Goal: Task Accomplishment & Management: Complete application form

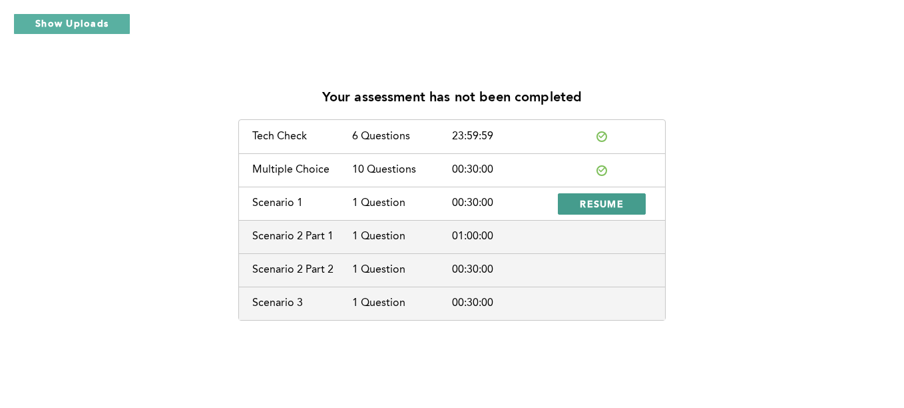
click at [613, 202] on span "RESUME" at bounding box center [602, 203] width 44 height 13
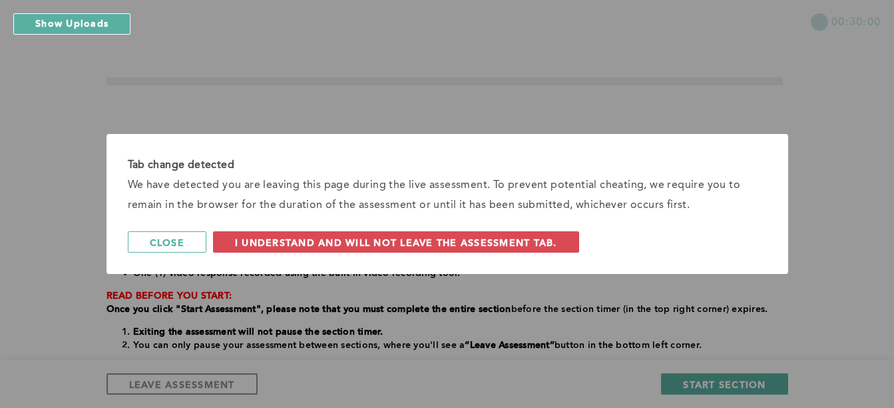
click at [439, 230] on div "Tab change detected We have detected you are leaving this page during the live …" at bounding box center [448, 204] width 682 height 140
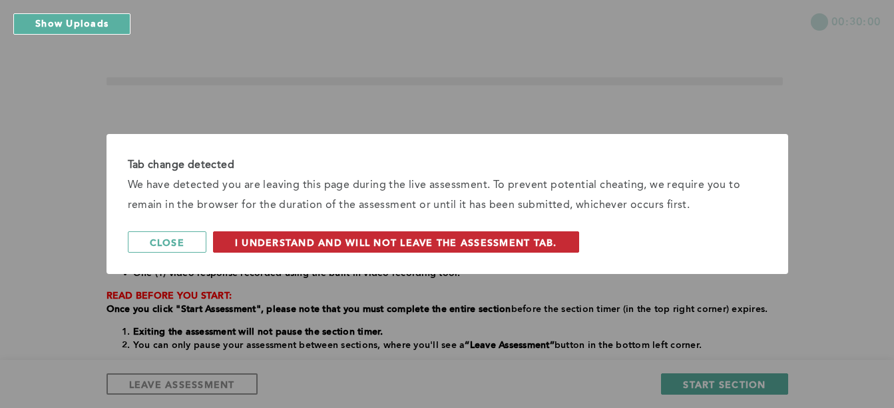
click at [435, 240] on span "I understand and will not leave the assessment tab." at bounding box center [396, 242] width 322 height 13
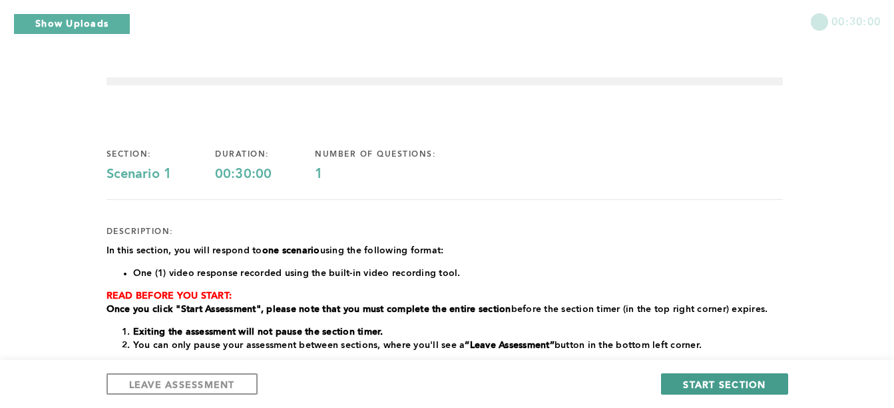
click at [681, 383] on button "START SECTION" at bounding box center [724, 383] width 127 height 21
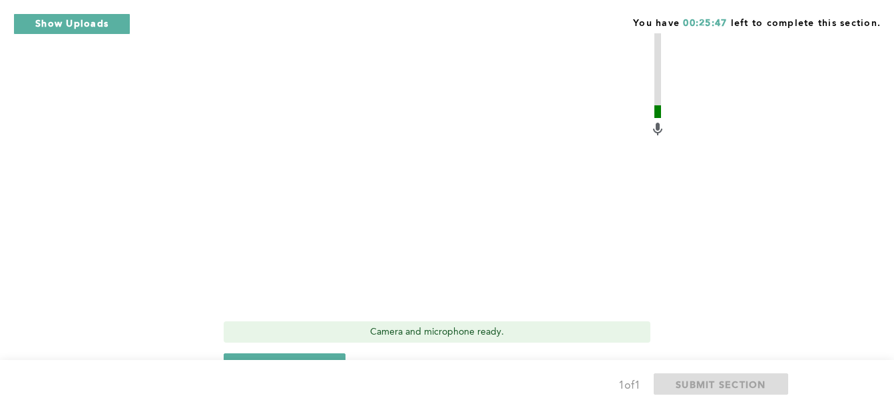
scroll to position [575, 0]
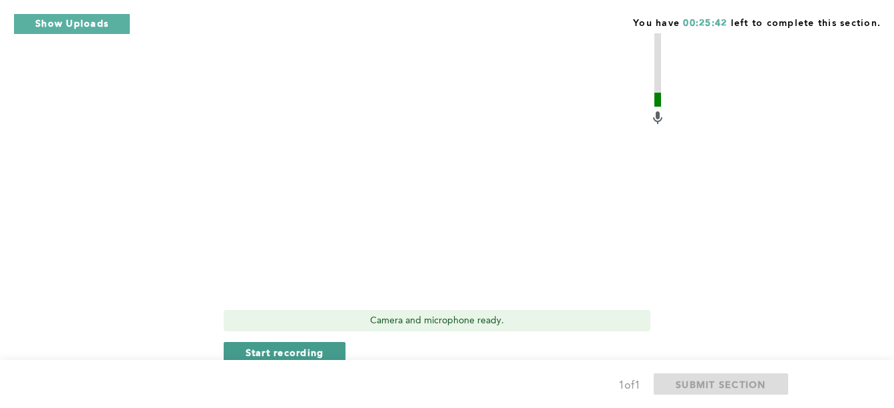
click at [310, 352] on span "Start recording" at bounding box center [285, 352] width 79 height 13
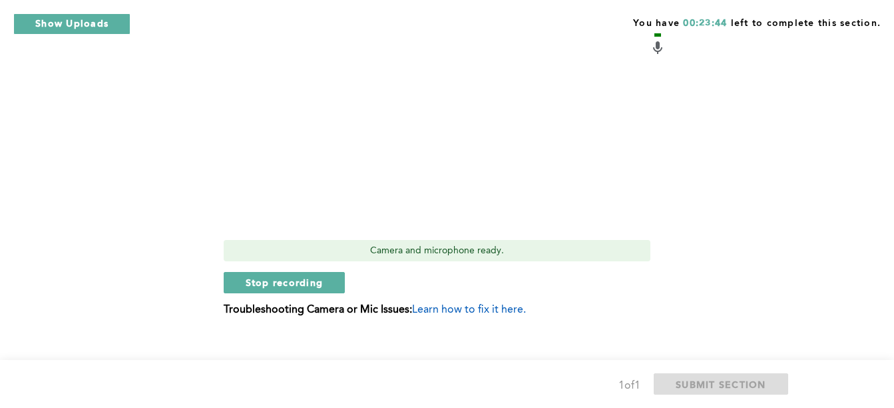
scroll to position [661, 0]
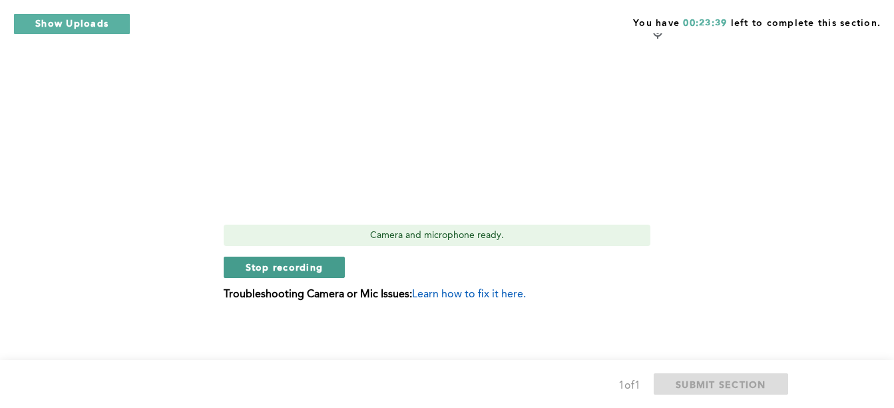
click at [316, 264] on span "Stop recording" at bounding box center [285, 266] width 78 height 13
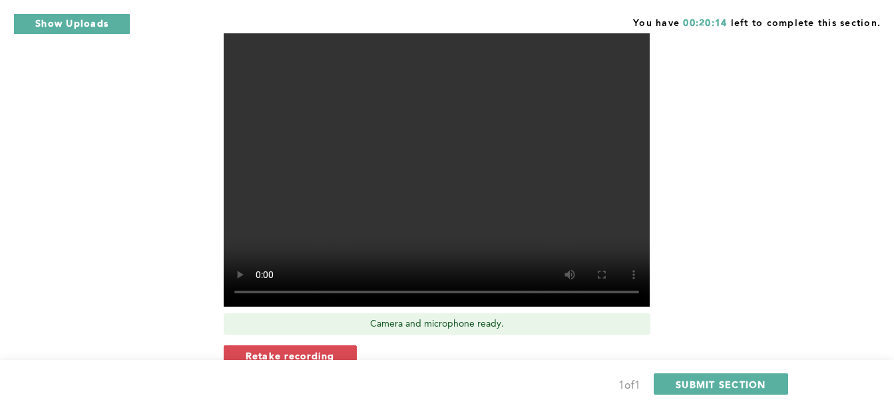
scroll to position [581, 0]
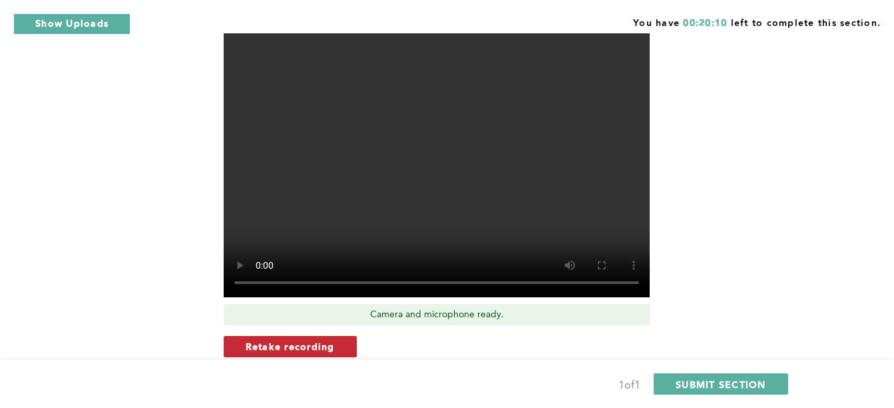
click at [301, 347] on span "Retake recording" at bounding box center [290, 346] width 89 height 13
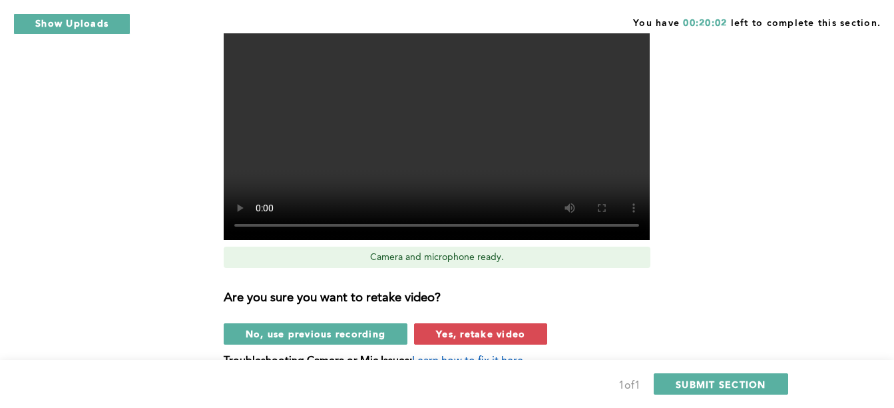
scroll to position [644, 0]
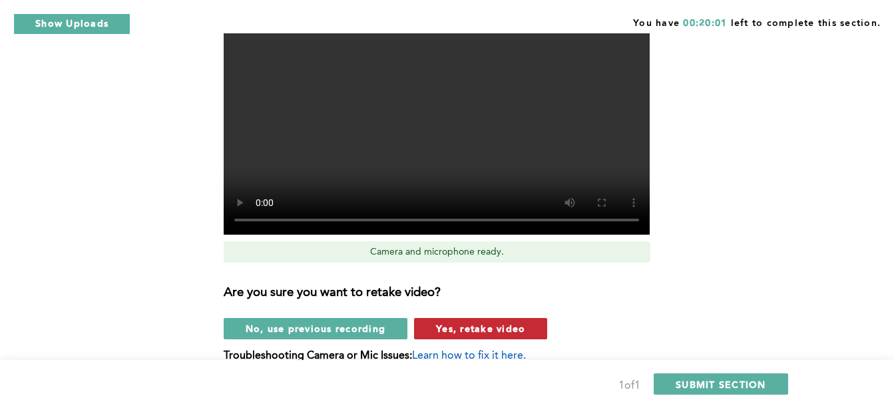
click at [517, 330] on span "Yes, retake video" at bounding box center [480, 328] width 89 height 13
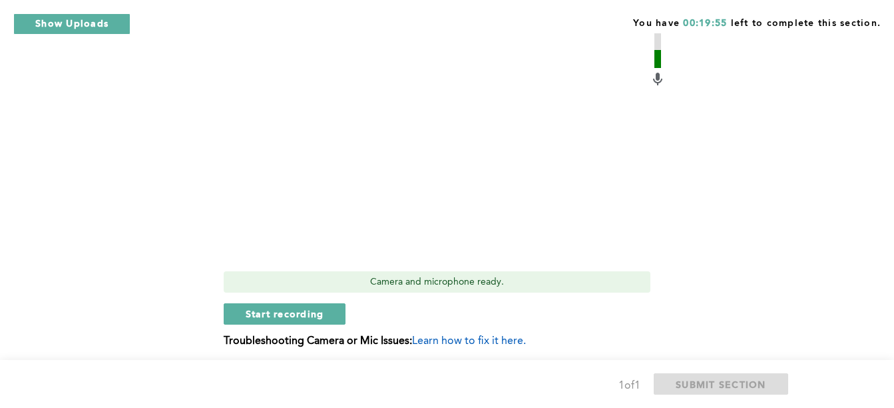
scroll to position [616, 0]
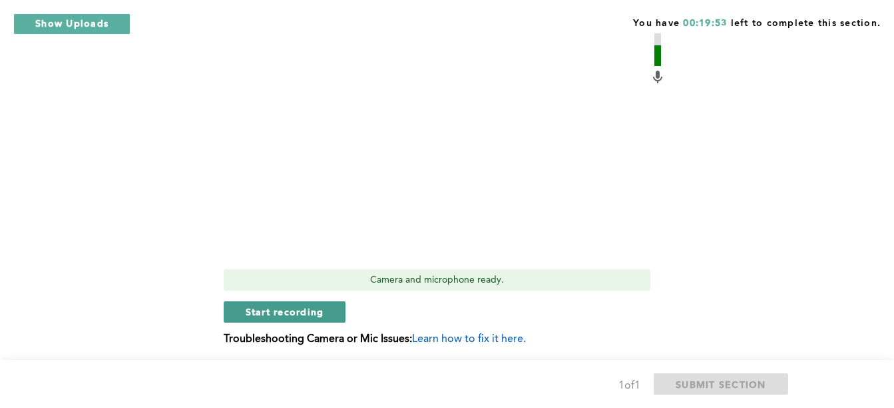
click at [284, 312] on span "Start recording" at bounding box center [285, 311] width 79 height 13
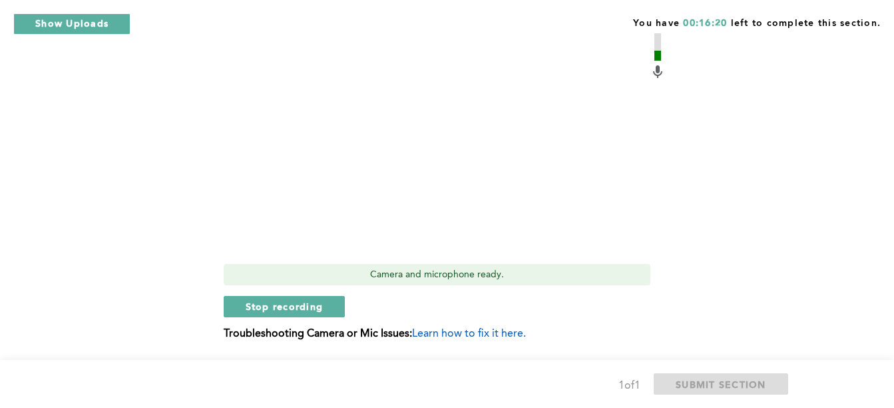
scroll to position [661, 0]
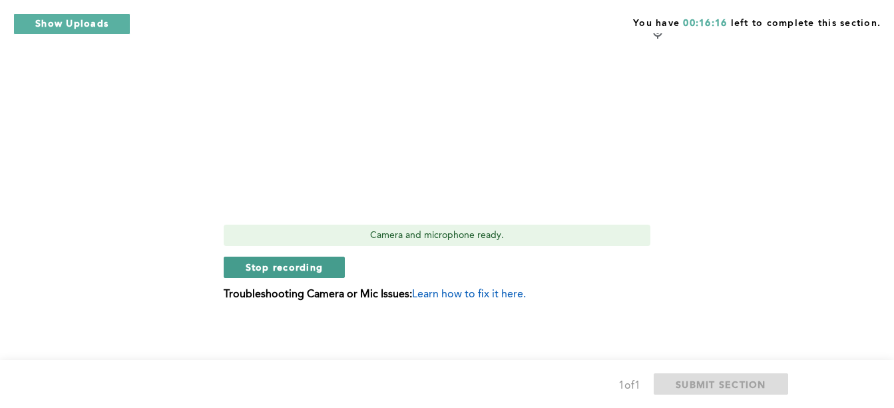
click at [282, 264] on span "Stop recording" at bounding box center [285, 266] width 78 height 13
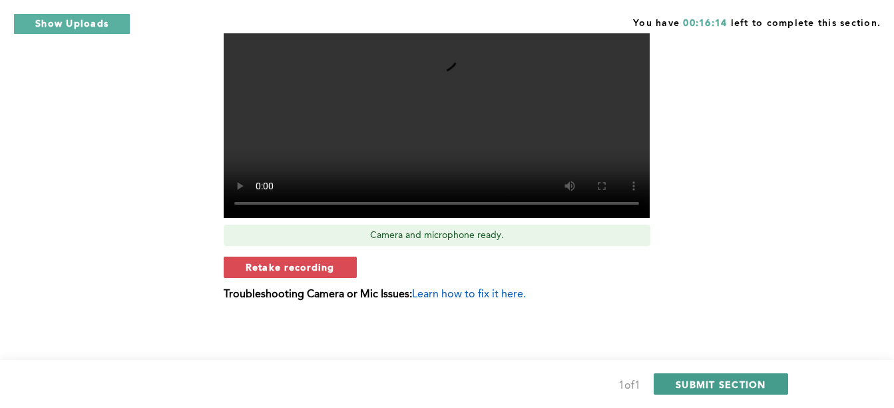
click at [734, 382] on span "SUBMIT SECTION" at bounding box center [721, 384] width 91 height 13
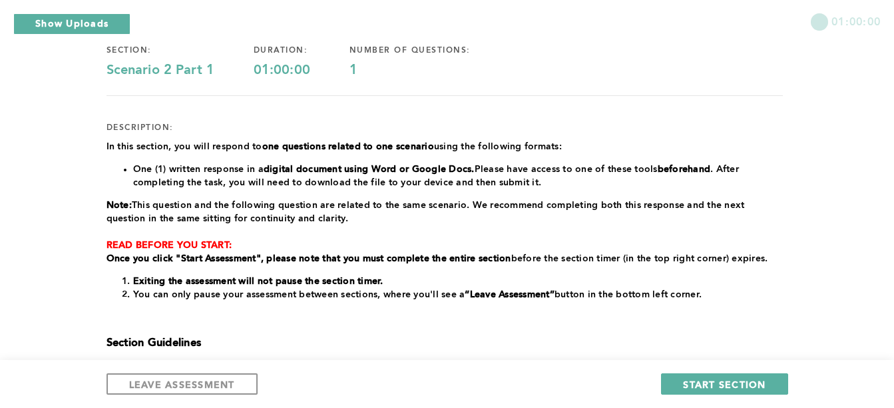
scroll to position [108, 0]
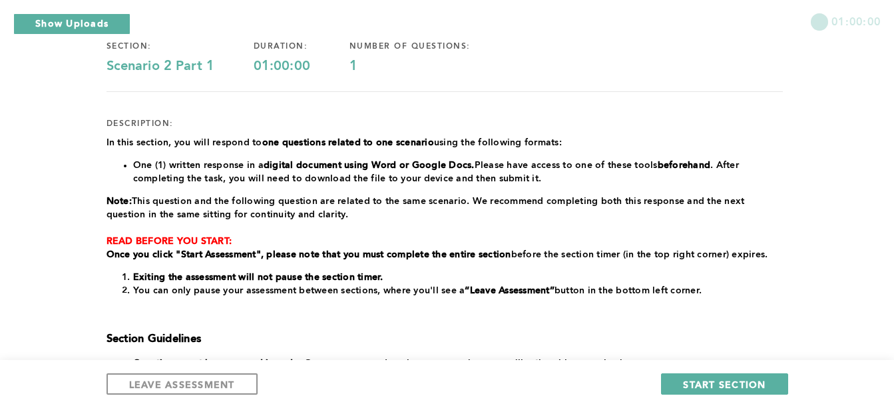
drag, startPoint x: 712, startPoint y: 242, endPoint x: 330, endPoint y: 215, distance: 383.8
click at [330, 215] on div "In this section, you will respond to one questions related to one scenario usin…" at bounding box center [445, 309] width 677 height 346
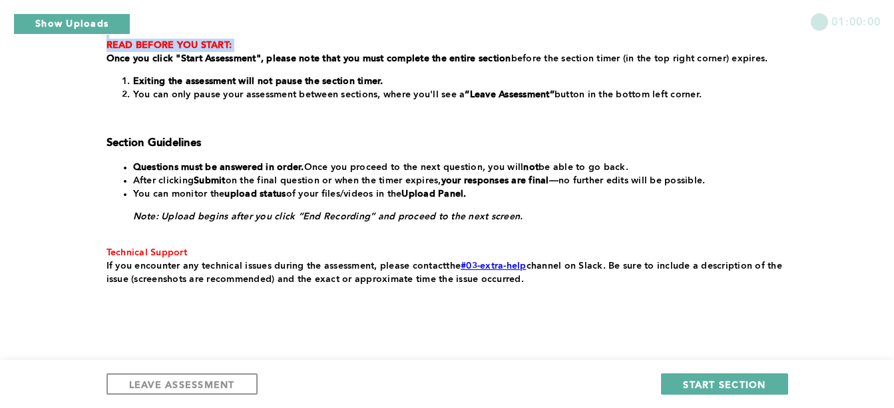
scroll to position [290, 0]
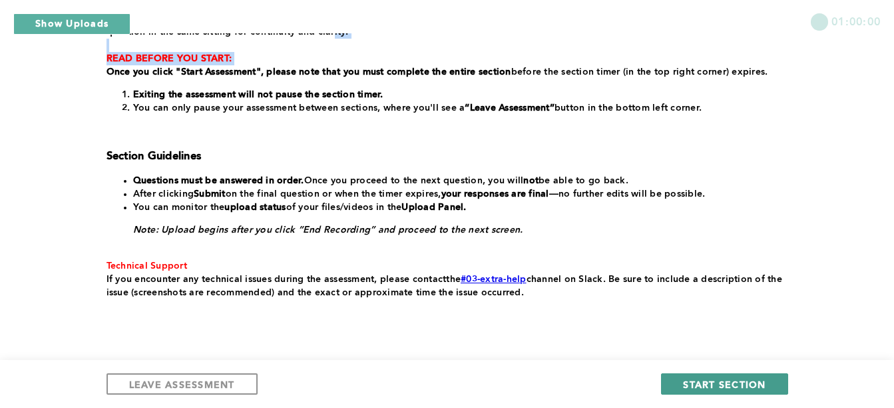
click at [706, 381] on span "START SECTION" at bounding box center [724, 384] width 83 height 13
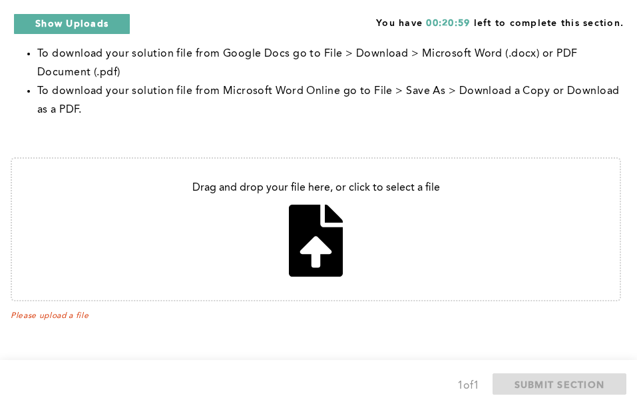
scroll to position [448, 0]
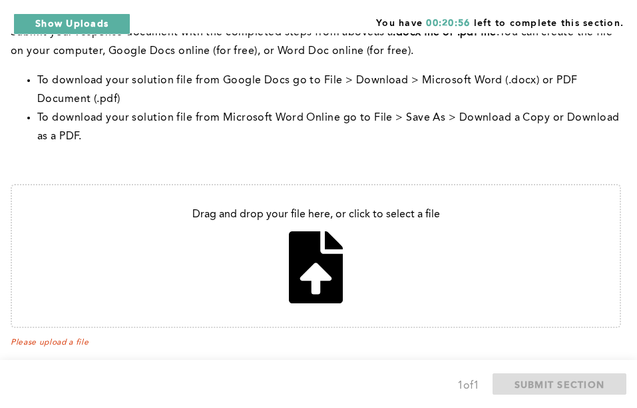
click at [327, 272] on input "file" at bounding box center [316, 255] width 608 height 141
type input "C:\fakepath\Assessment 2_ scenario Part 1.docx"
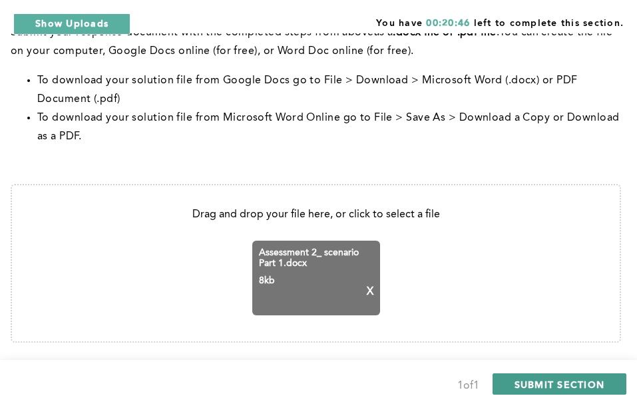
click at [557, 384] on span "SUBMIT SECTION" at bounding box center [560, 384] width 91 height 13
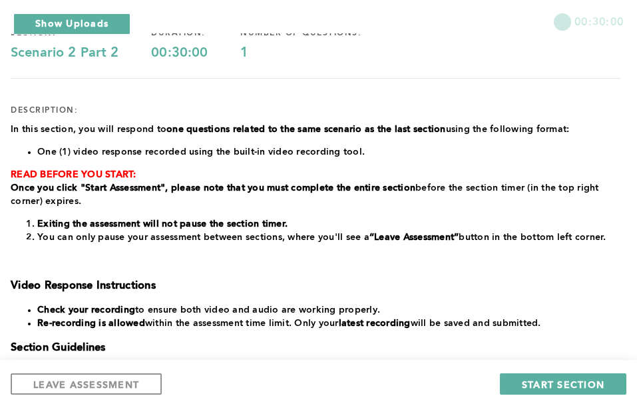
scroll to position [124, 0]
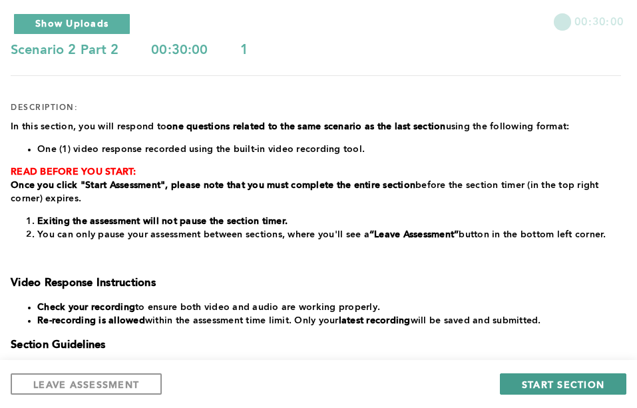
click at [528, 388] on span "START SECTION" at bounding box center [563, 384] width 83 height 13
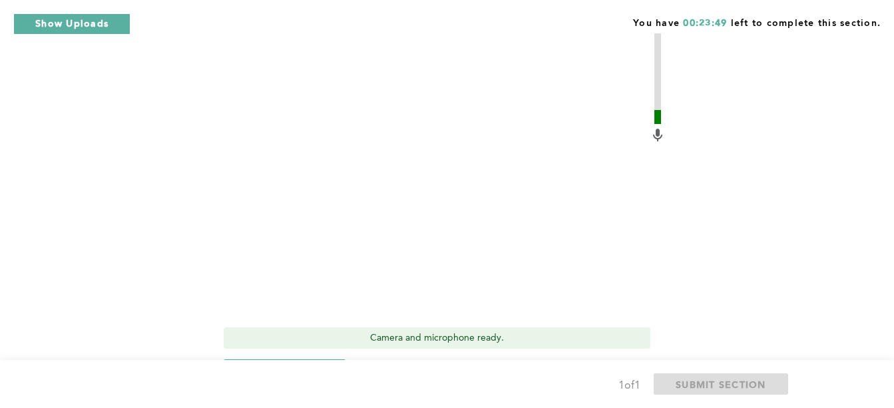
scroll to position [696, 0]
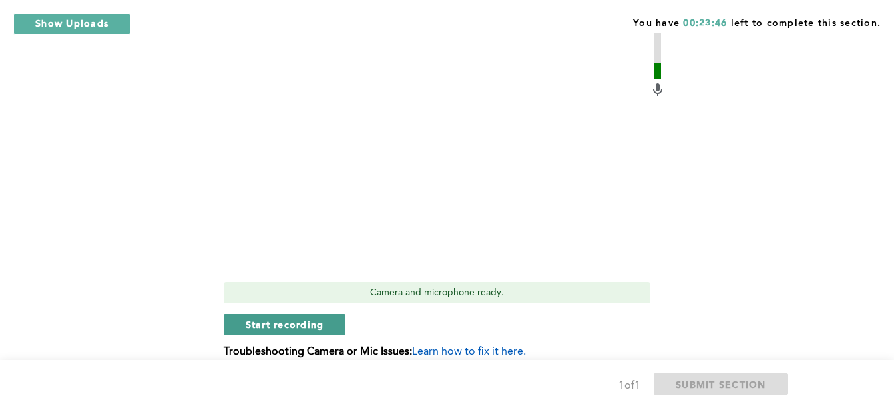
click at [325, 320] on button "Start recording" at bounding box center [285, 324] width 123 height 21
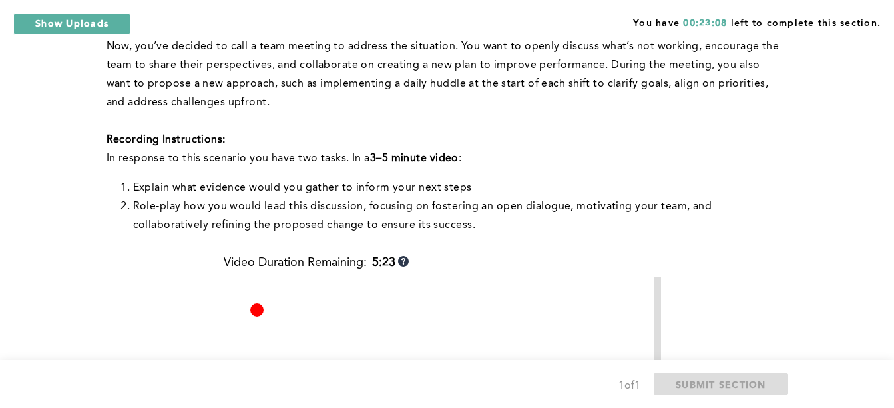
scroll to position [657, 0]
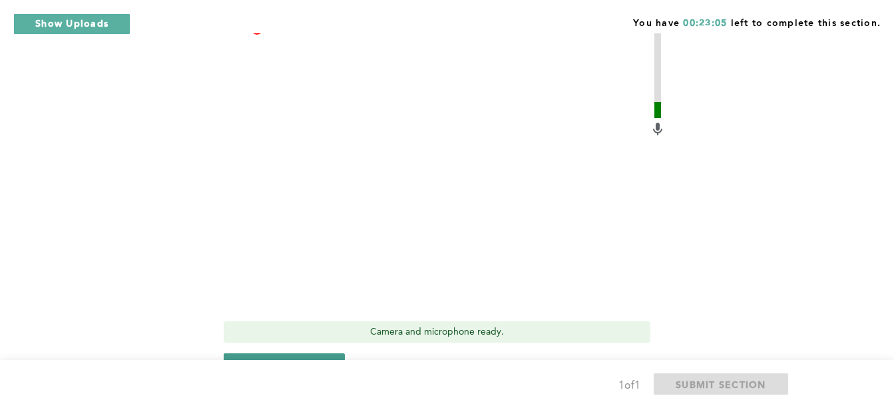
click at [299, 358] on span "Stop recording" at bounding box center [285, 363] width 78 height 13
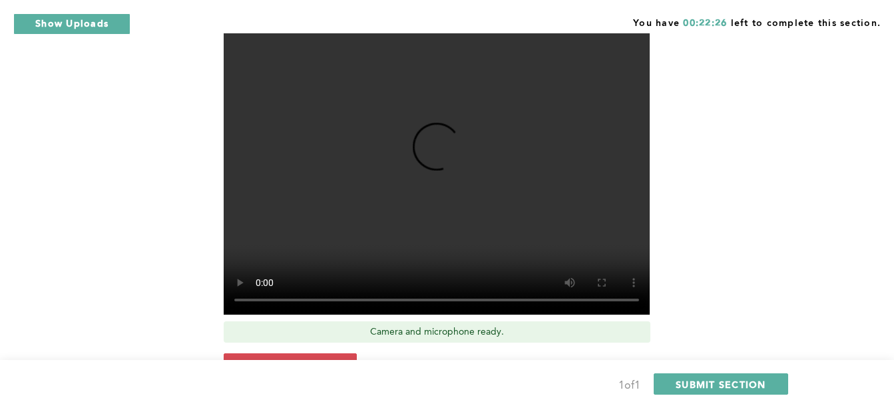
click at [263, 351] on div "Video Duration Remaining: 5:20 Camera and microphone ready. Retake recording Tr…" at bounding box center [445, 190] width 442 height 433
click at [288, 354] on button "Retake recording" at bounding box center [290, 363] width 133 height 21
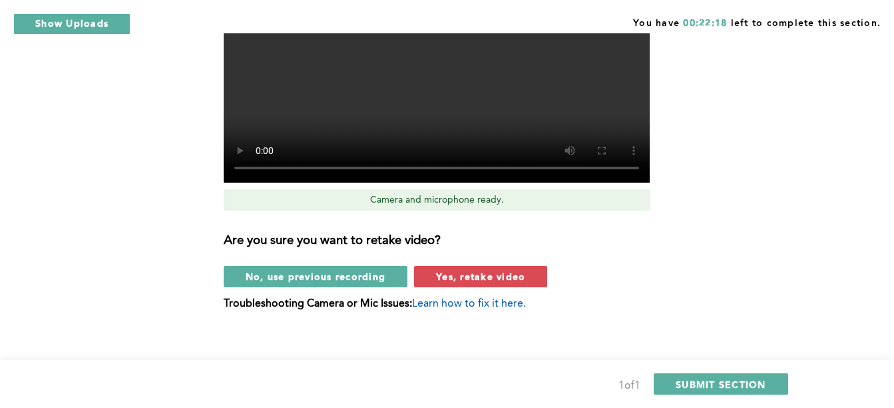
scroll to position [798, 0]
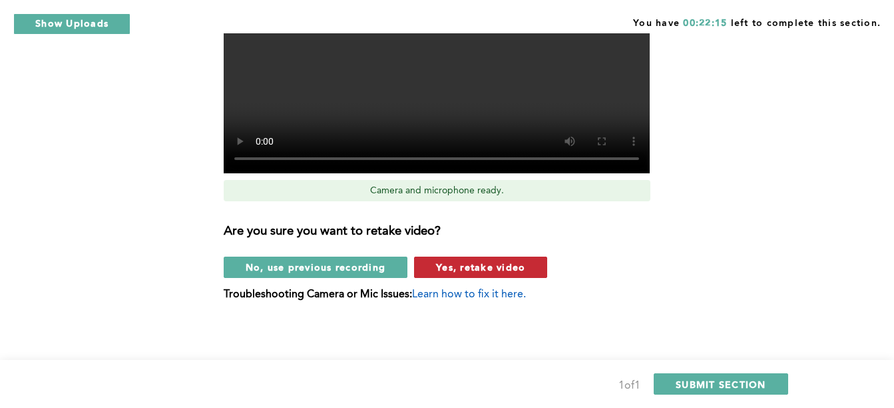
click at [457, 266] on span "Yes, retake video" at bounding box center [480, 266] width 89 height 13
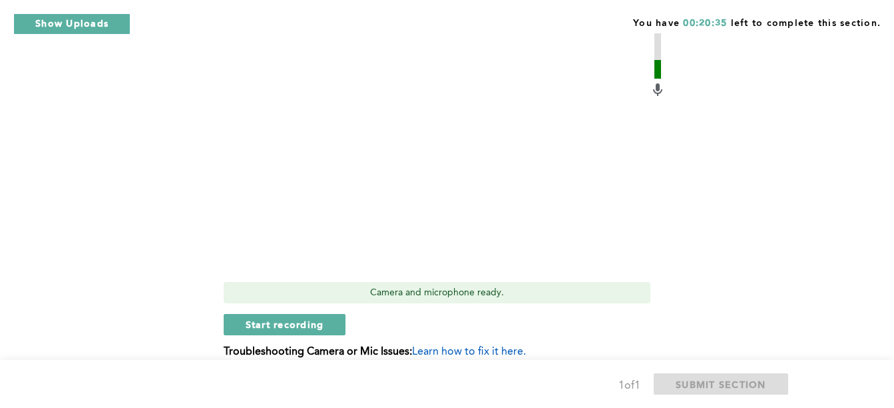
scroll to position [754, 0]
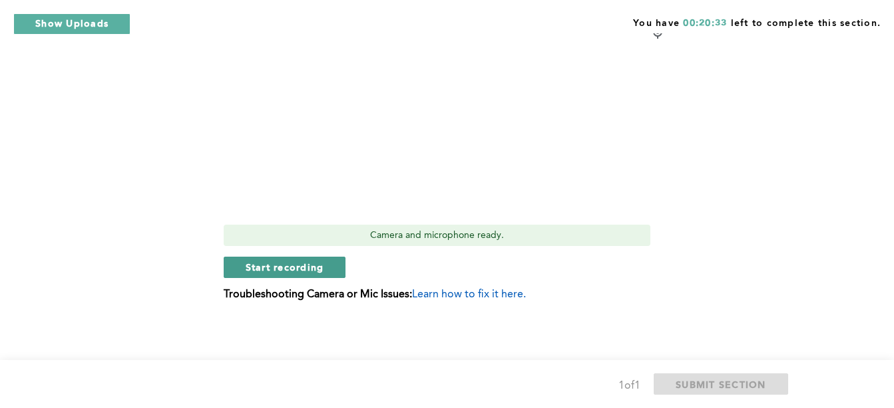
click at [324, 267] on span "Start recording" at bounding box center [285, 266] width 79 height 13
click at [312, 273] on span "Stop recording" at bounding box center [285, 266] width 78 height 13
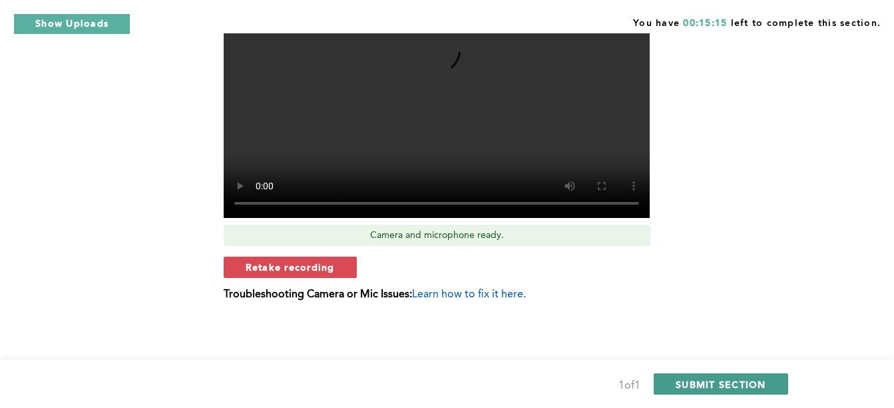
click at [708, 388] on span "SUBMIT SECTION" at bounding box center [721, 384] width 91 height 13
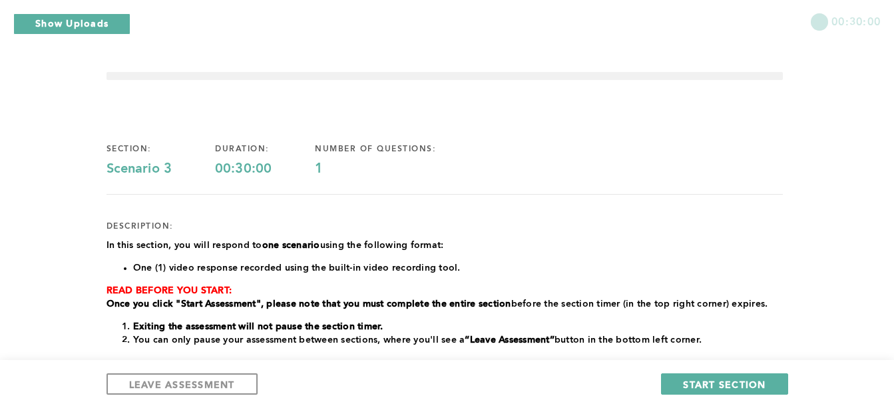
scroll to position [0, 0]
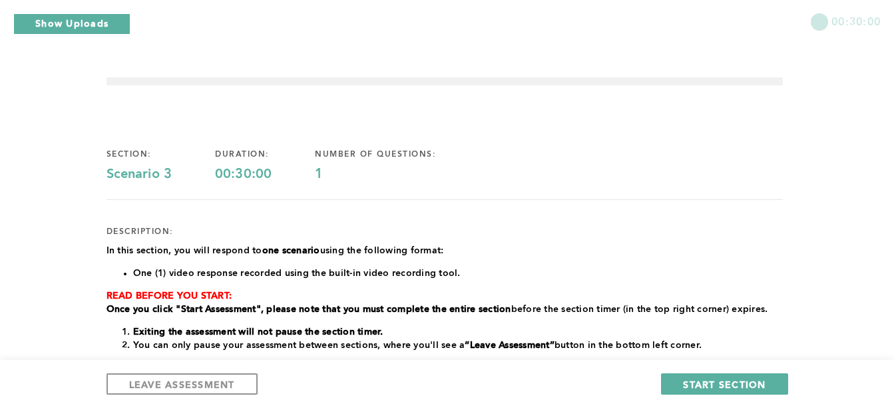
drag, startPoint x: 63, startPoint y: 119, endPoint x: 280, endPoint y: 166, distance: 221.4
click at [63, 119] on div "00:30:00 section: Scenario 3 duration: 00:30:00 number of questions: 1 descript…" at bounding box center [447, 377] width 894 height 755
click at [180, 386] on span "LEAVE ASSESSMENT" at bounding box center [182, 384] width 106 height 13
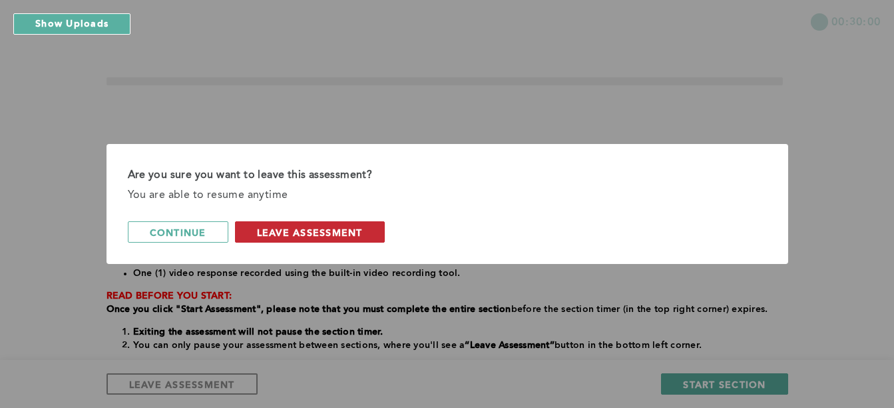
click at [278, 223] on button "leave assessment" at bounding box center [310, 231] width 150 height 21
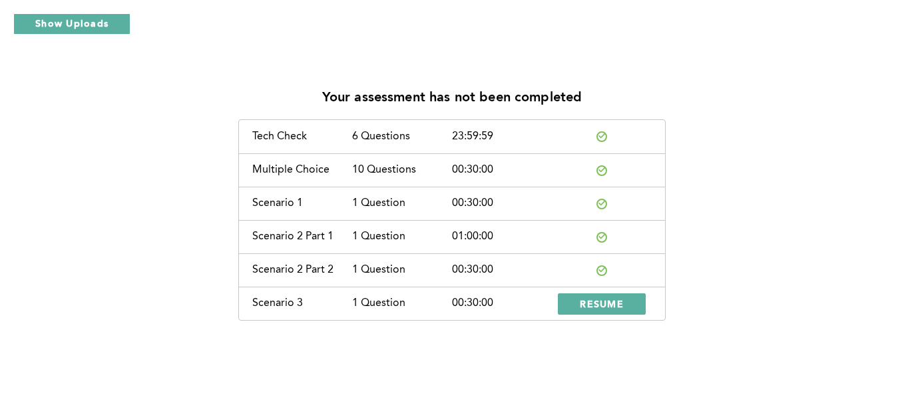
click at [480, 206] on div "00:30:00" at bounding box center [502, 203] width 100 height 12
click at [536, 243] on div "Scenario 2 Part 1 1 Question 01:00:00" at bounding box center [452, 236] width 426 height 33
click at [600, 307] on span "RESUME" at bounding box center [602, 303] width 44 height 13
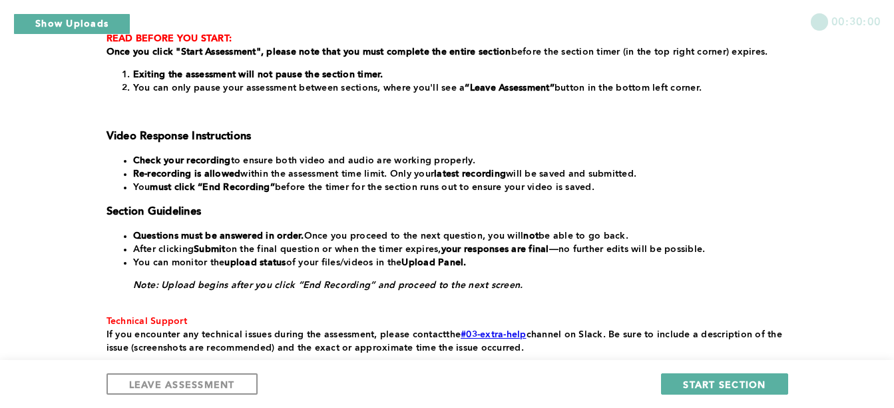
scroll to position [226, 0]
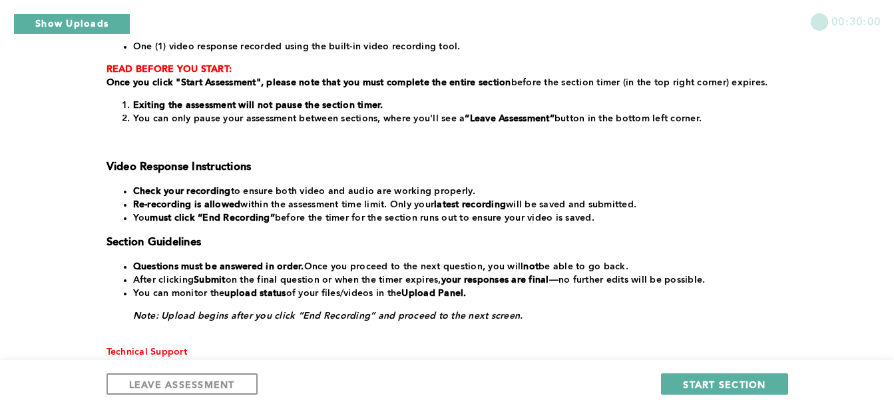
click at [342, 34] on div "﻿In this section, you will respond to one scenario using the following format: …" at bounding box center [445, 201] width 677 height 368
click at [242, 337] on p at bounding box center [445, 338] width 677 height 13
click at [260, 250] on div "﻿In this section, you will respond to one scenario using the following format: …" at bounding box center [445, 201] width 677 height 368
click at [286, 168] on h3 "Video Response Instructions" at bounding box center [445, 166] width 677 height 13
click at [189, 19] on div "00:30:00" at bounding box center [447, 16] width 894 height 33
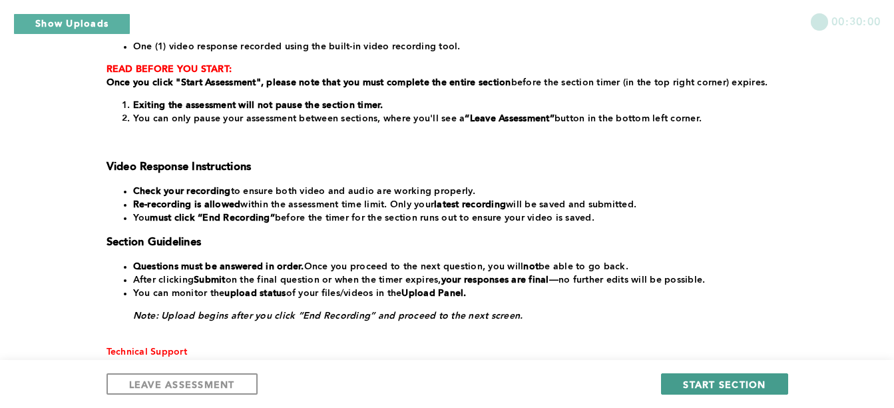
click at [712, 379] on span "START SECTION" at bounding box center [724, 384] width 83 height 13
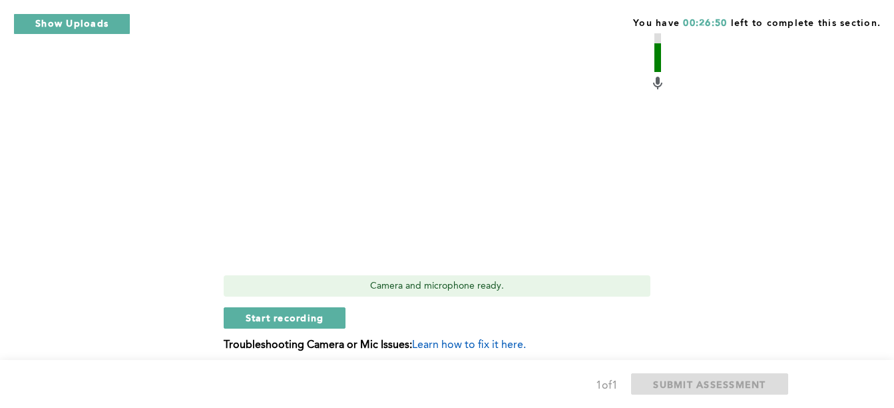
scroll to position [467, 0]
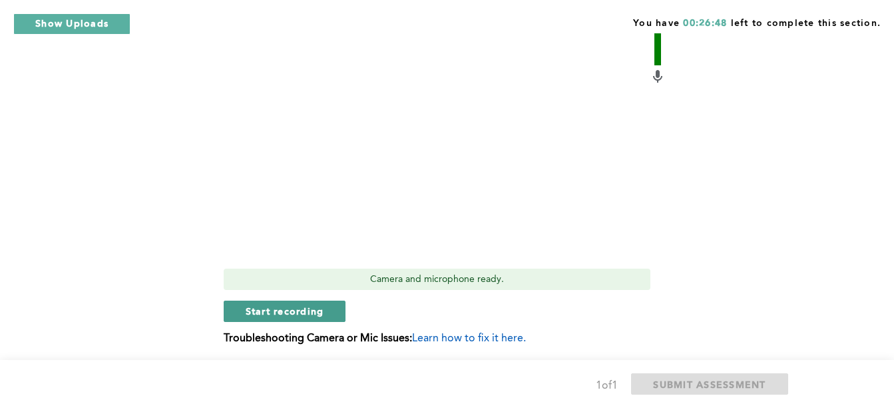
click at [319, 304] on span "Start recording" at bounding box center [285, 310] width 79 height 13
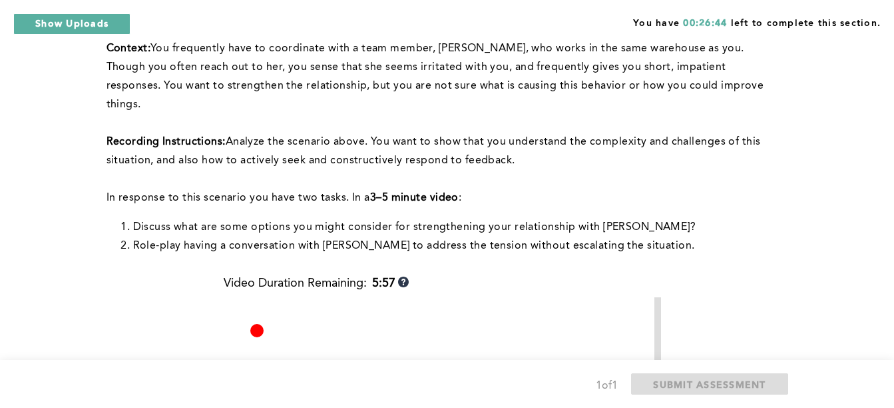
scroll to position [110, 0]
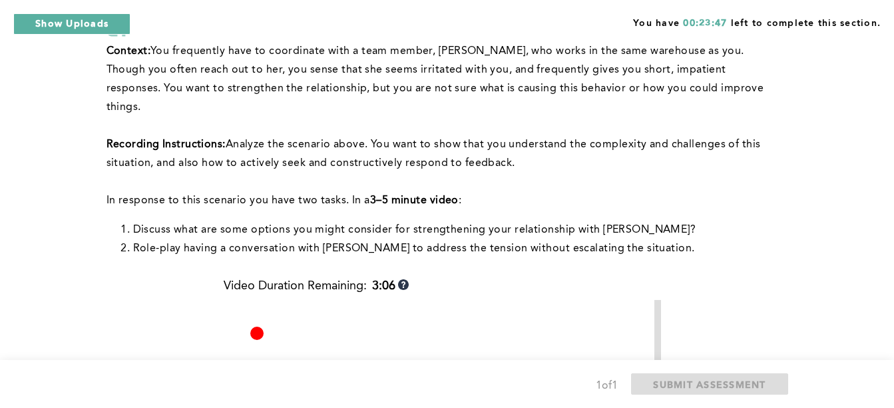
click at [876, 101] on div "You have 00:23:47 left to complete this section. Q1 Context: You frequently hav…" at bounding box center [447, 349] width 894 height 919
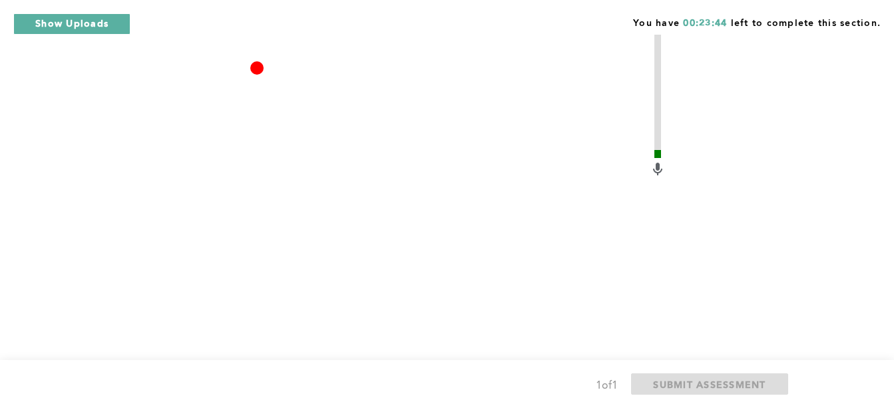
scroll to position [398, 0]
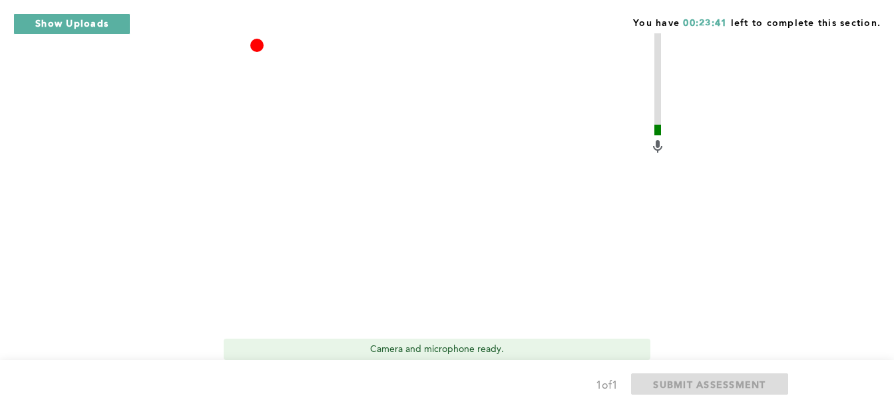
click at [324, 348] on div "Video Duration Remaining: 3:00 Camera and microphone ready. Stop recording Trou…" at bounding box center [445, 207] width 442 height 433
click at [316, 370] on button "Stop recording" at bounding box center [285, 380] width 122 height 21
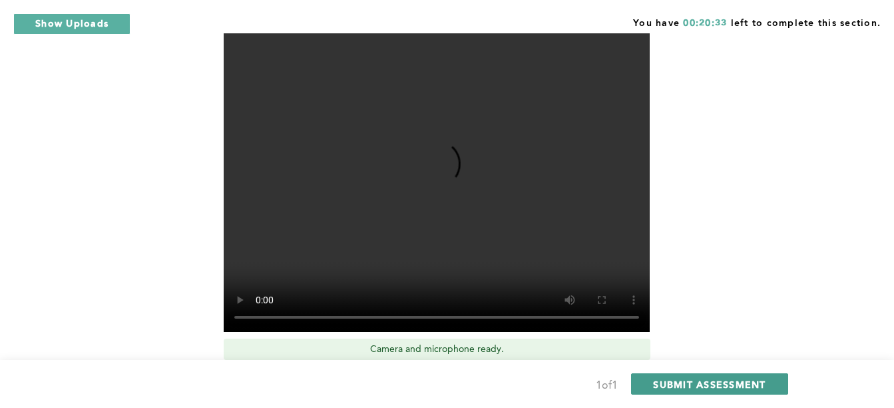
click at [750, 390] on button "SUBMIT ASSESSMENT" at bounding box center [709, 383] width 156 height 21
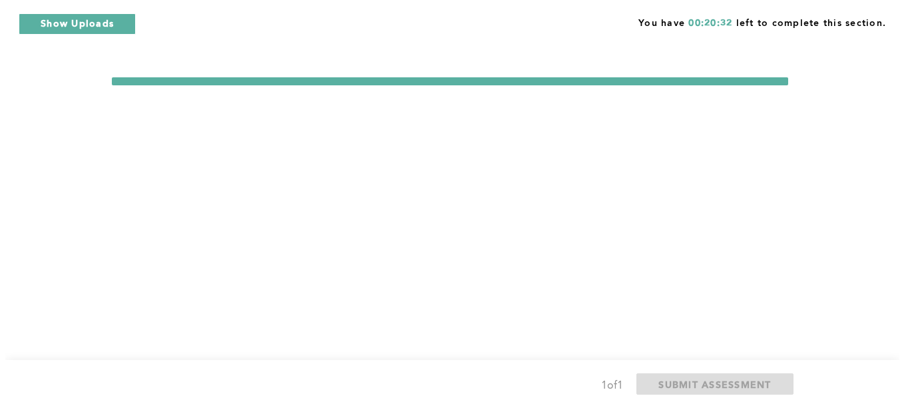
scroll to position [0, 0]
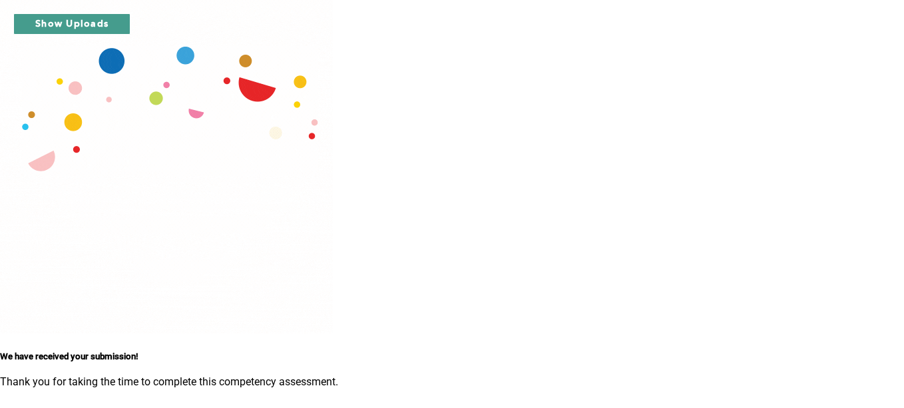
click at [106, 23] on button "Show Uploads" at bounding box center [71, 23] width 117 height 21
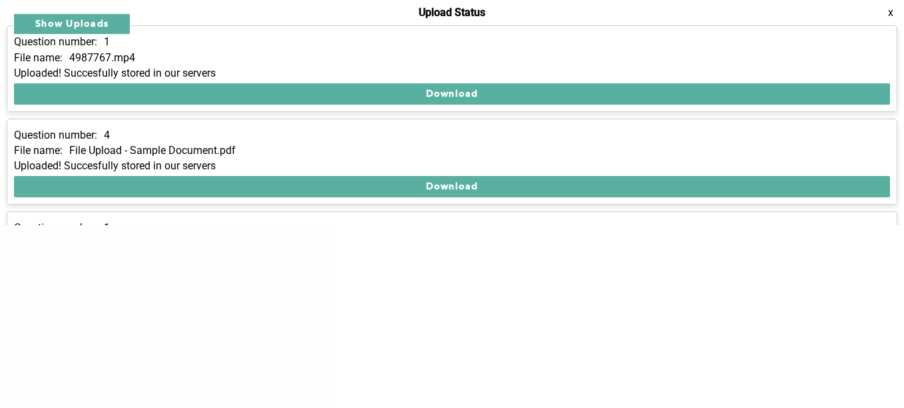
click at [376, 64] on div "File name: 4987767.mp4" at bounding box center [452, 58] width 876 height 12
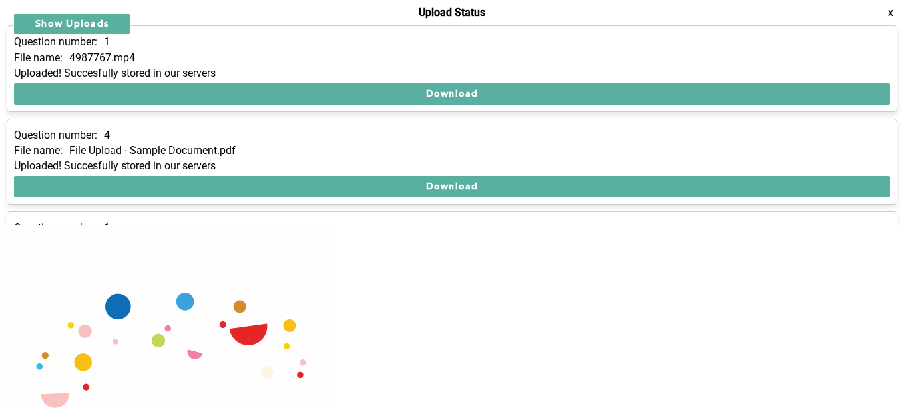
click at [334, 156] on div "File name: File Upload - Sample Document.pdf" at bounding box center [452, 150] width 876 height 12
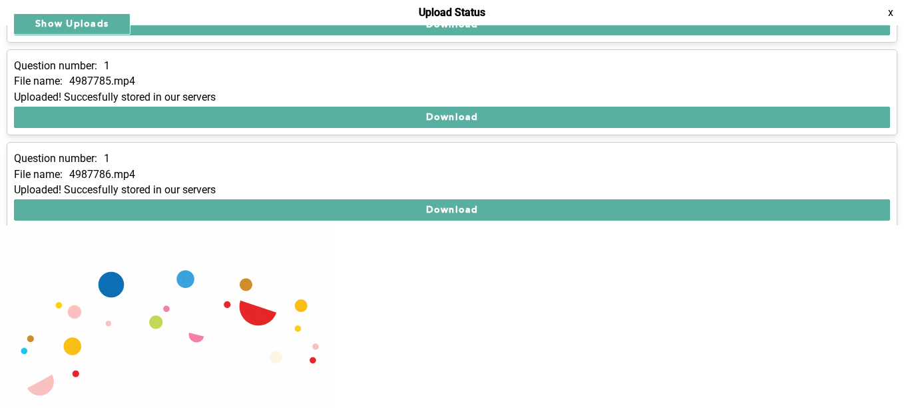
scroll to position [356, 0]
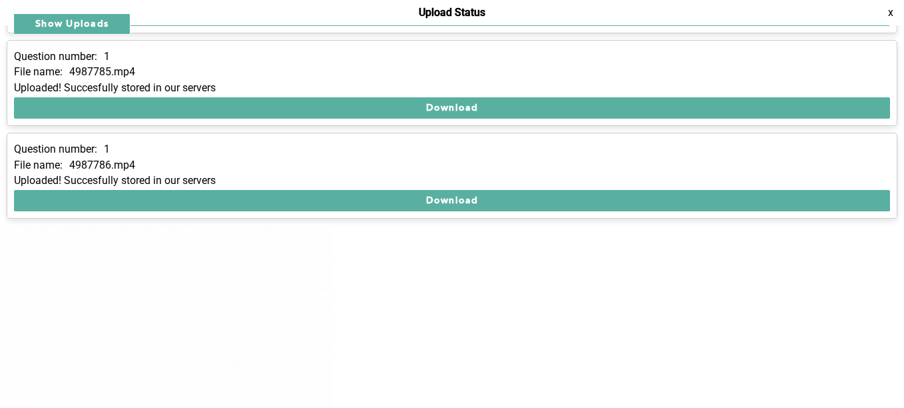
click at [884, 19] on button "x" at bounding box center [890, 12] width 13 height 13
